Goal: Task Accomplishment & Management: Use online tool/utility

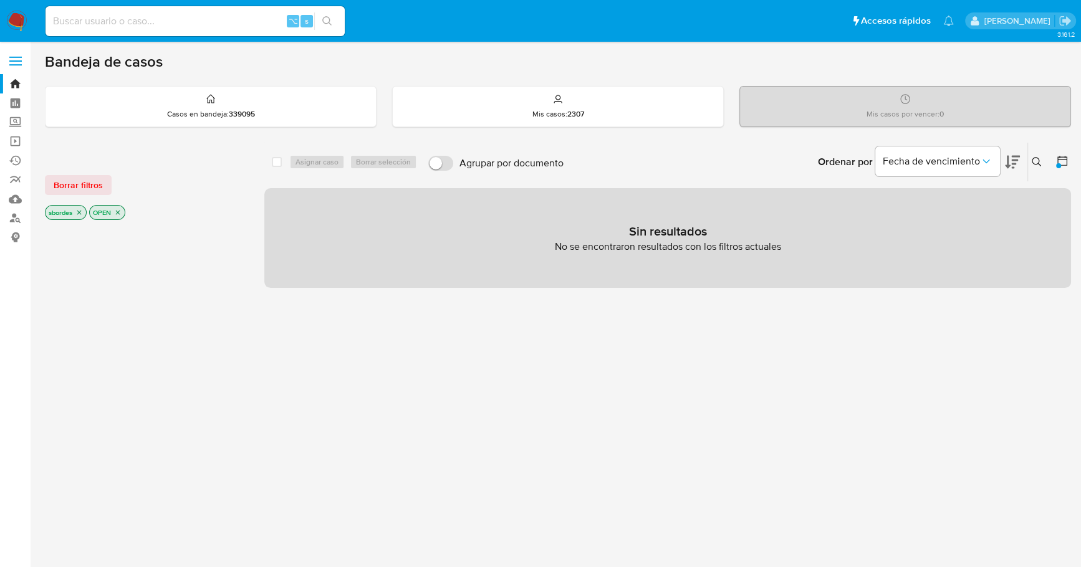
click at [17, 24] on img at bounding box center [16, 21] width 21 height 21
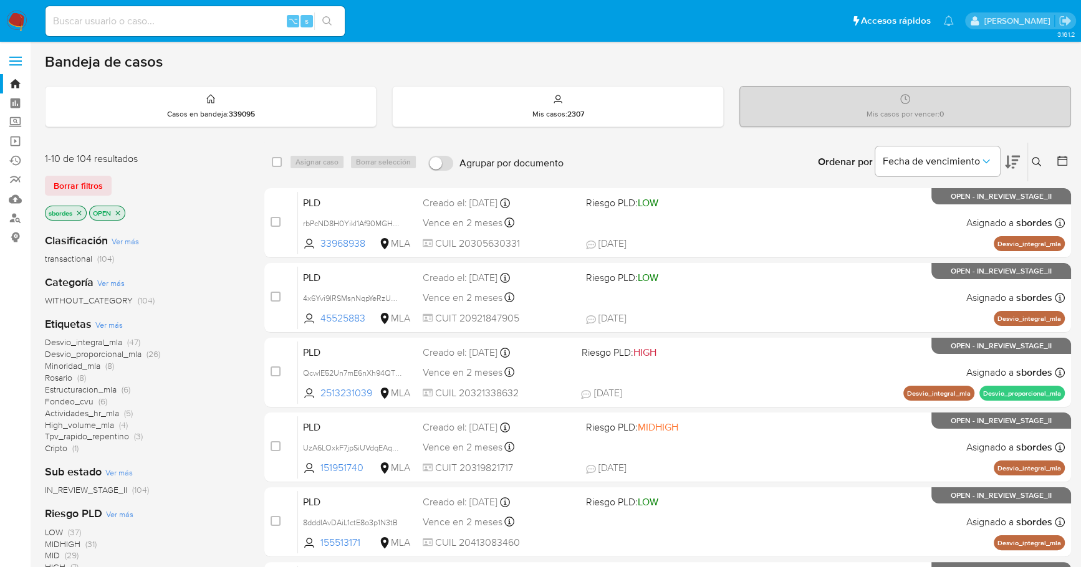
click at [82, 211] on icon "close-filter" at bounding box center [79, 213] width 4 height 4
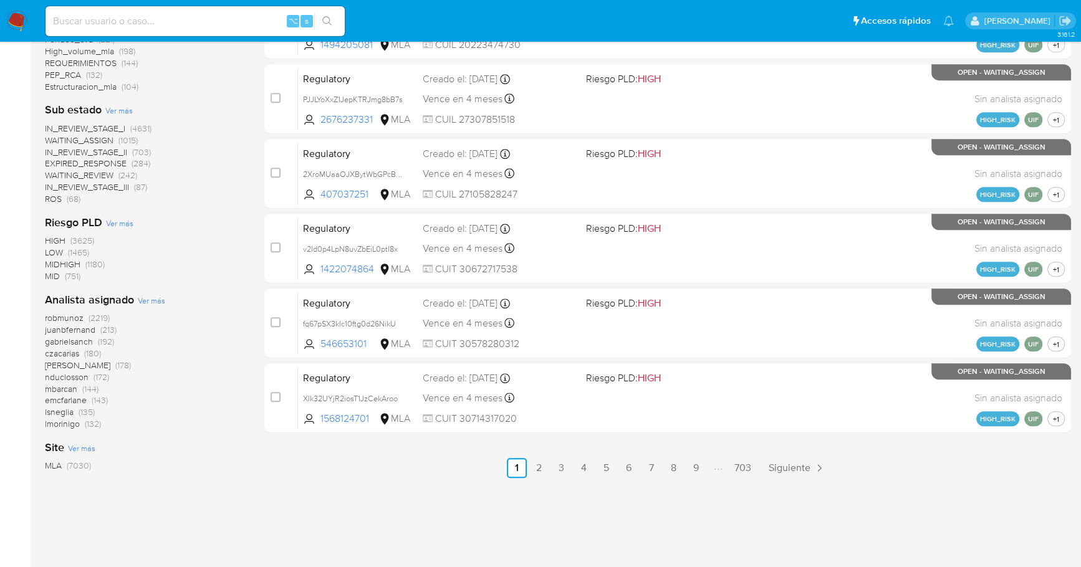
scroll to position [514, 0]
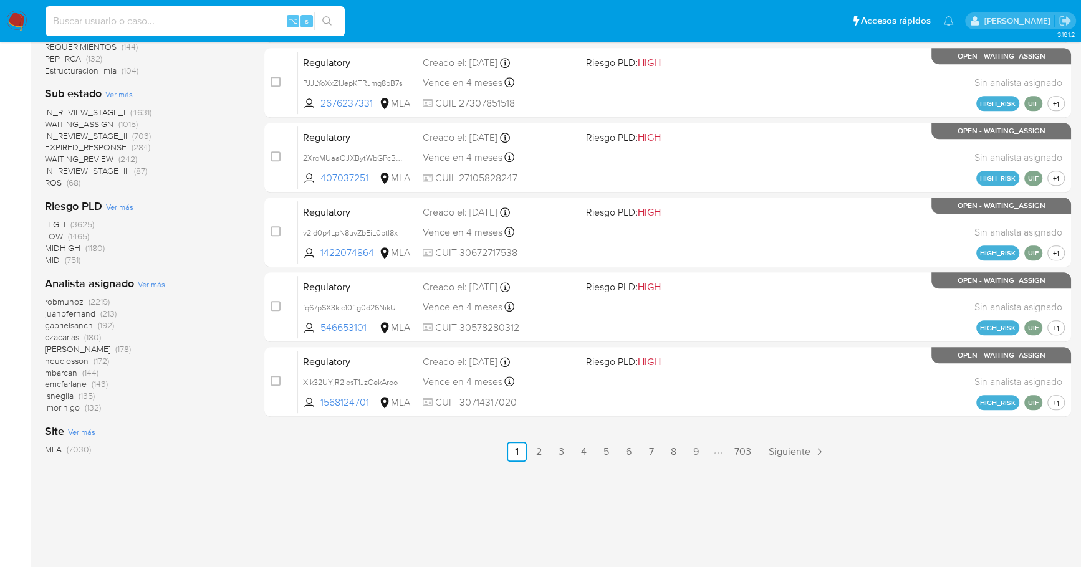
click at [189, 20] on input at bounding box center [195, 21] width 299 height 16
paste input "170524937"
type input "170524937"
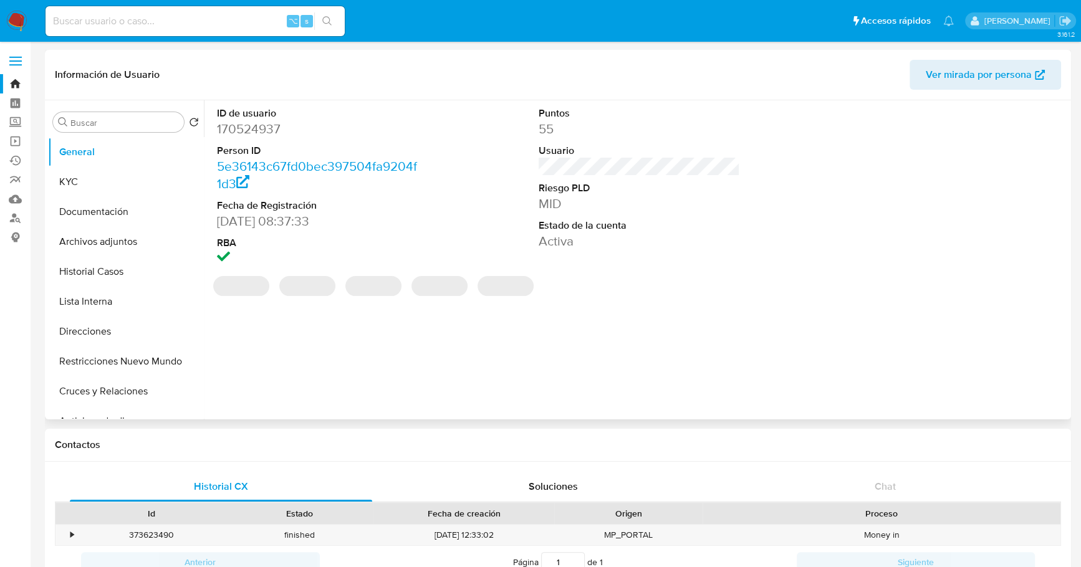
select select "10"
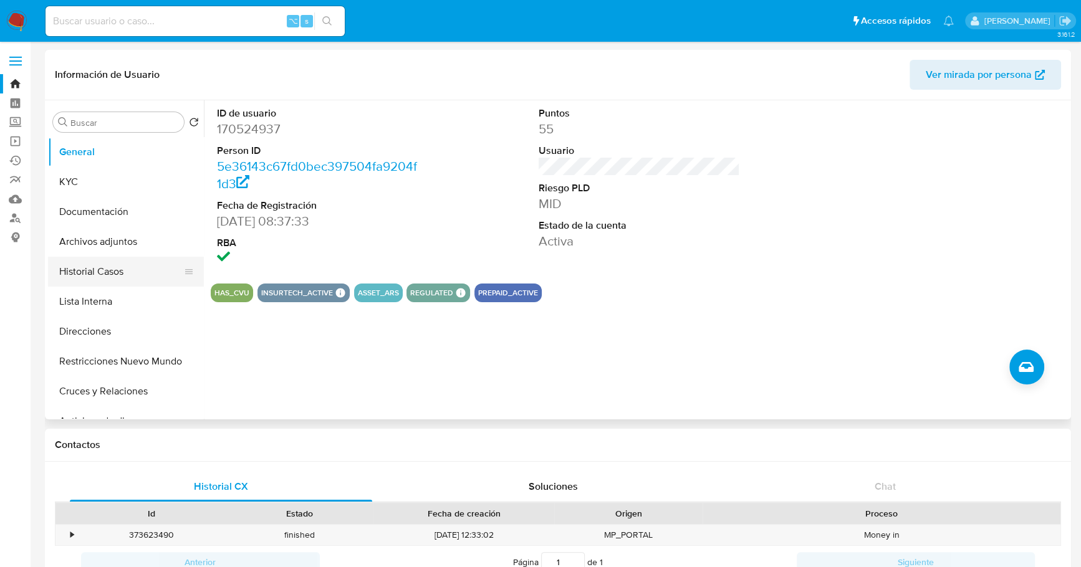
click at [94, 272] on button "Historial Casos" at bounding box center [121, 272] width 146 height 30
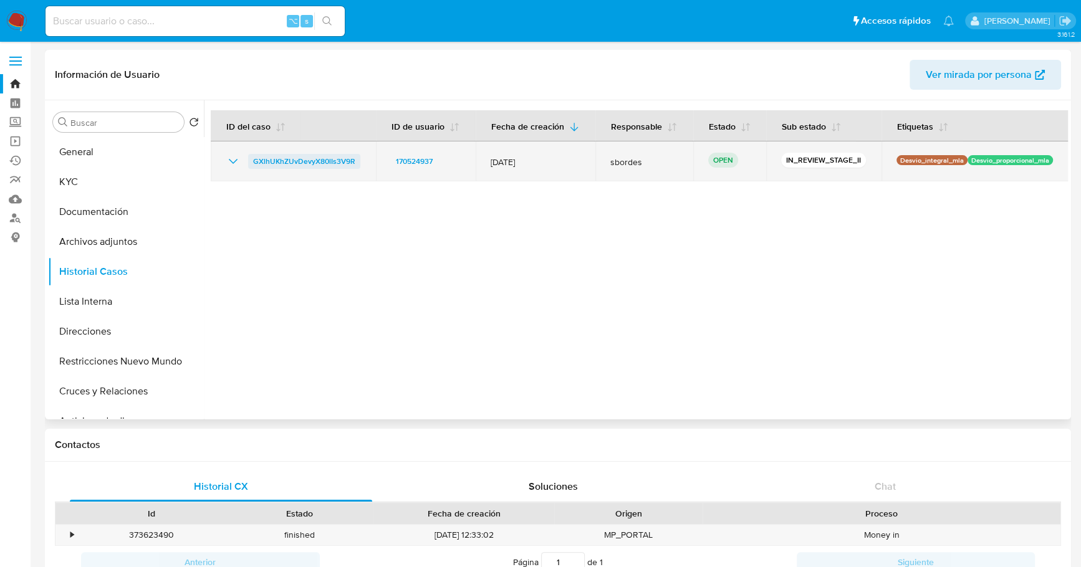
click at [299, 162] on span "GXlhUKhZUvDevyX80lIs3V9R" at bounding box center [304, 161] width 102 height 15
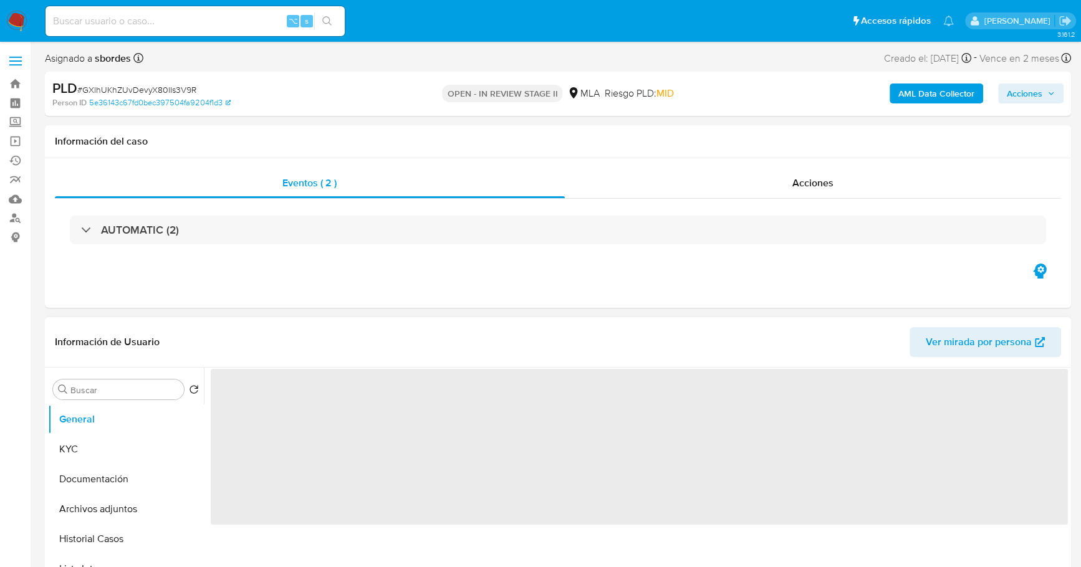
select select "10"
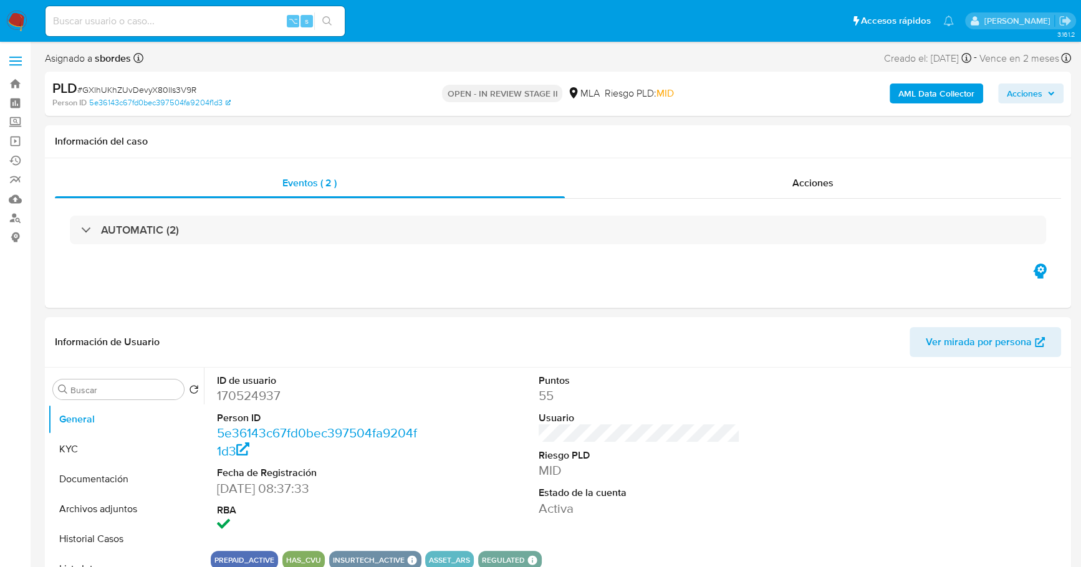
click at [193, 26] on input at bounding box center [195, 21] width 299 height 16
paste input "170524937"
type input "170524937"
click at [69, 444] on button "KYC" at bounding box center [121, 450] width 146 height 30
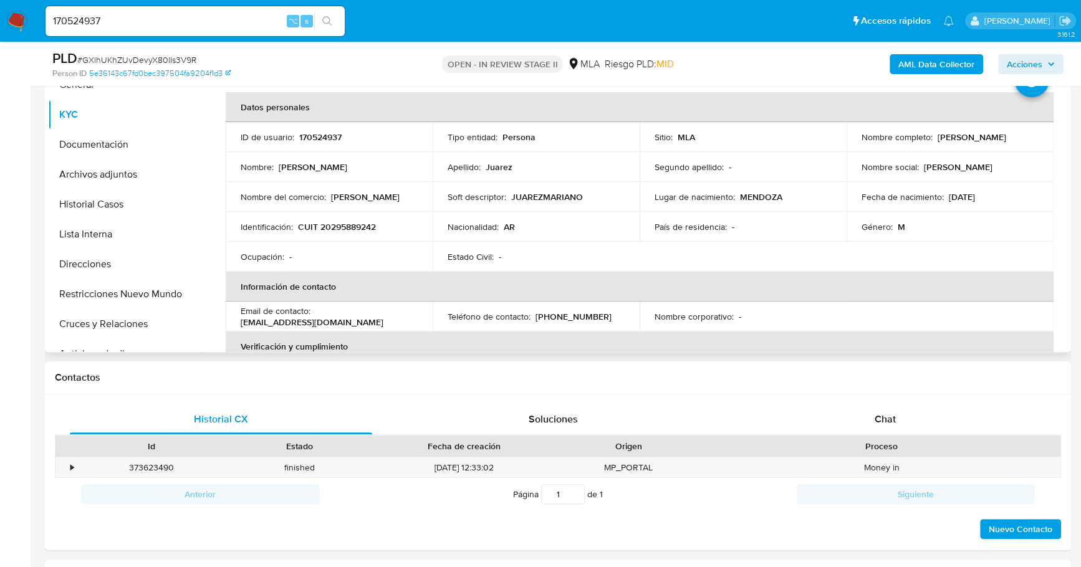
scroll to position [264, 0]
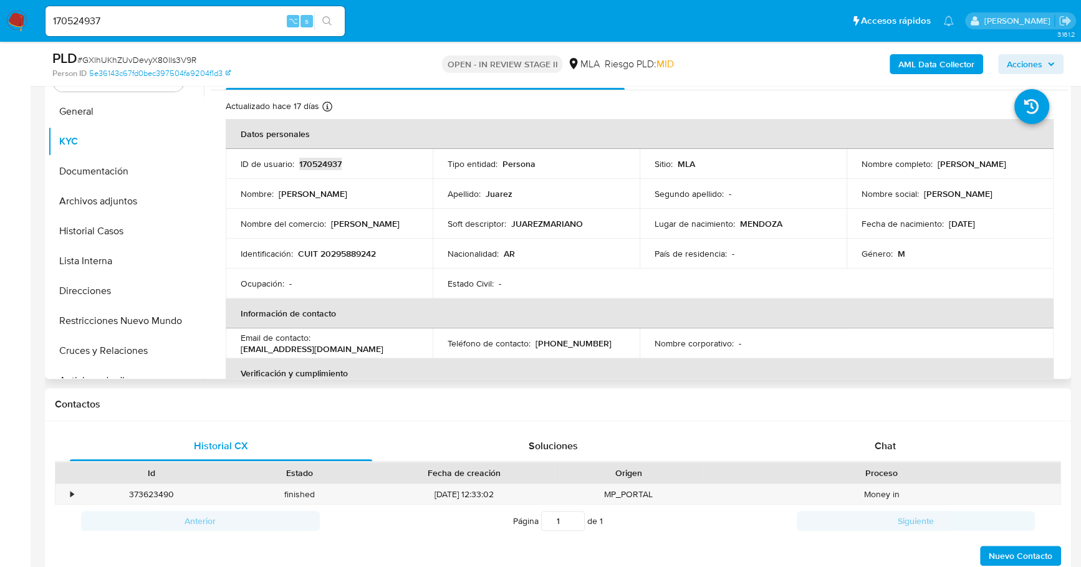
copy p "170524937"
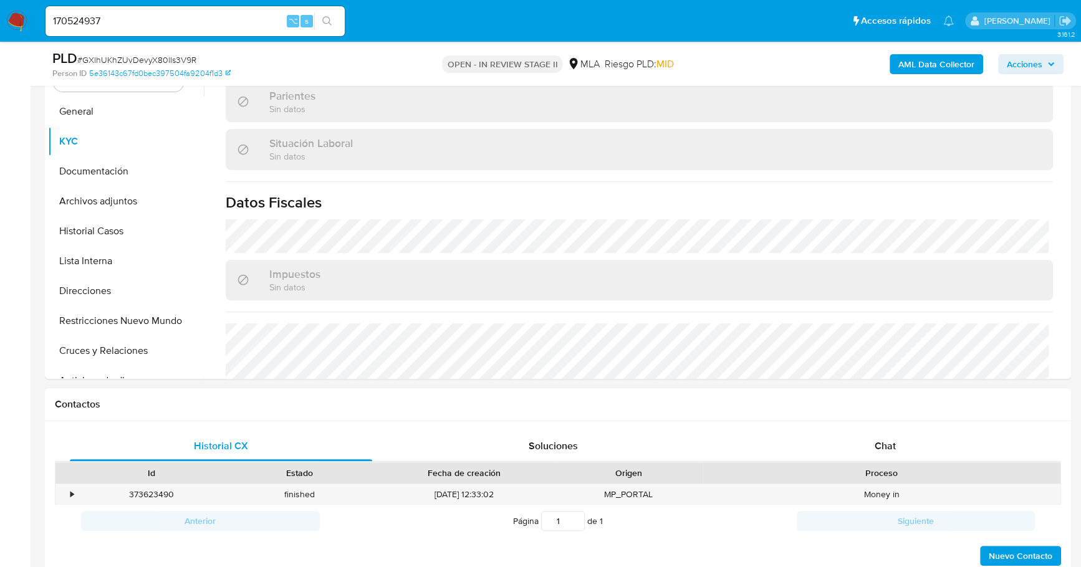
scroll to position [512, 0]
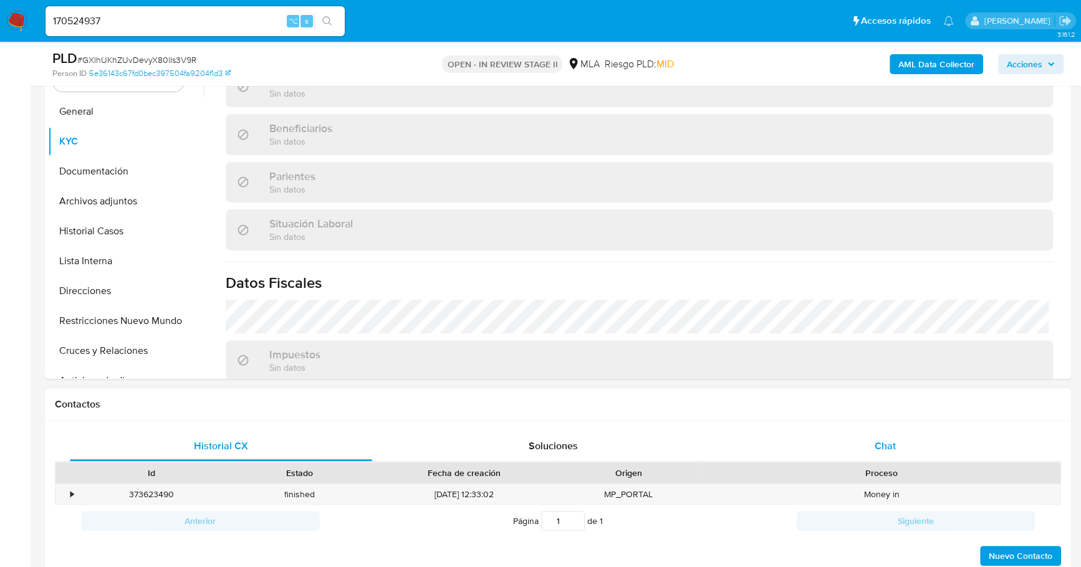
click at [883, 449] on span "Chat" at bounding box center [885, 446] width 21 height 14
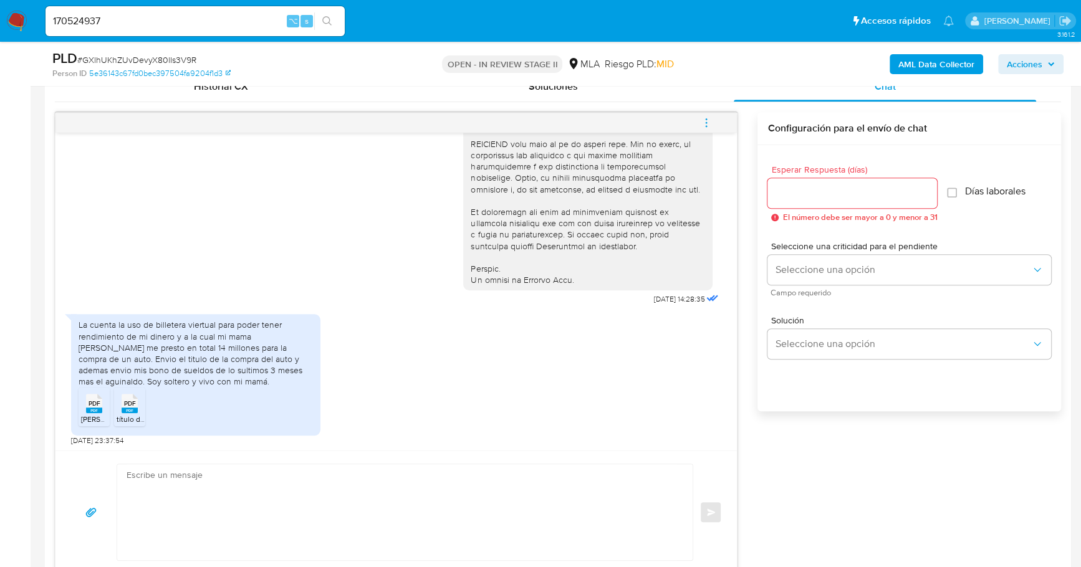
scroll to position [537, 0]
click at [89, 407] on rect at bounding box center [94, 409] width 16 height 6
click at [129, 413] on span "título del auto.pdf" at bounding box center [146, 418] width 59 height 11
click at [850, 463] on div "17/09/2025 14:28:35 La cuenta la uso de billetera viertual para poder tener ren…" at bounding box center [558, 343] width 1006 height 462
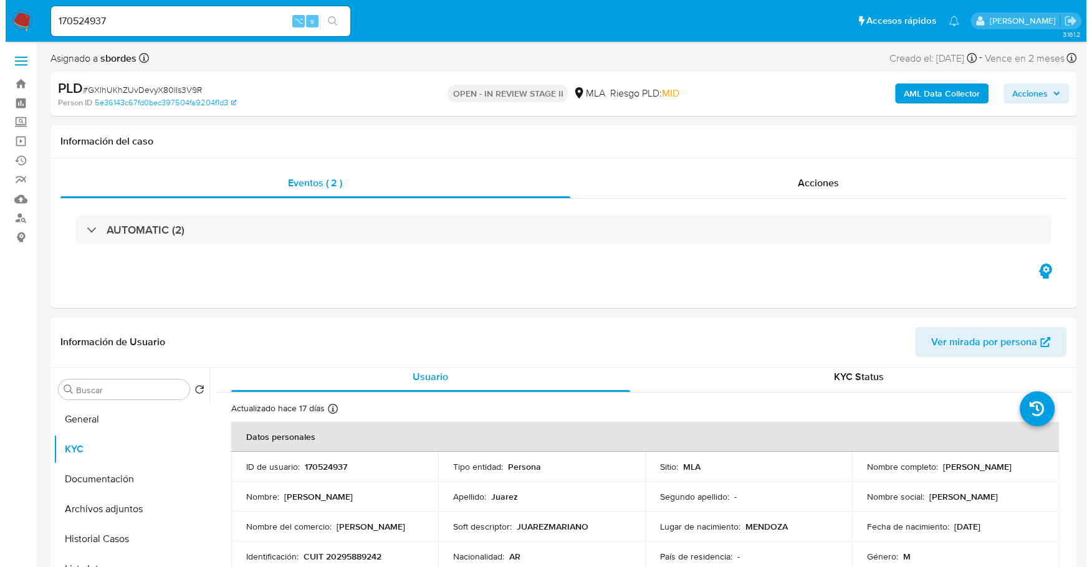
scroll to position [0, 0]
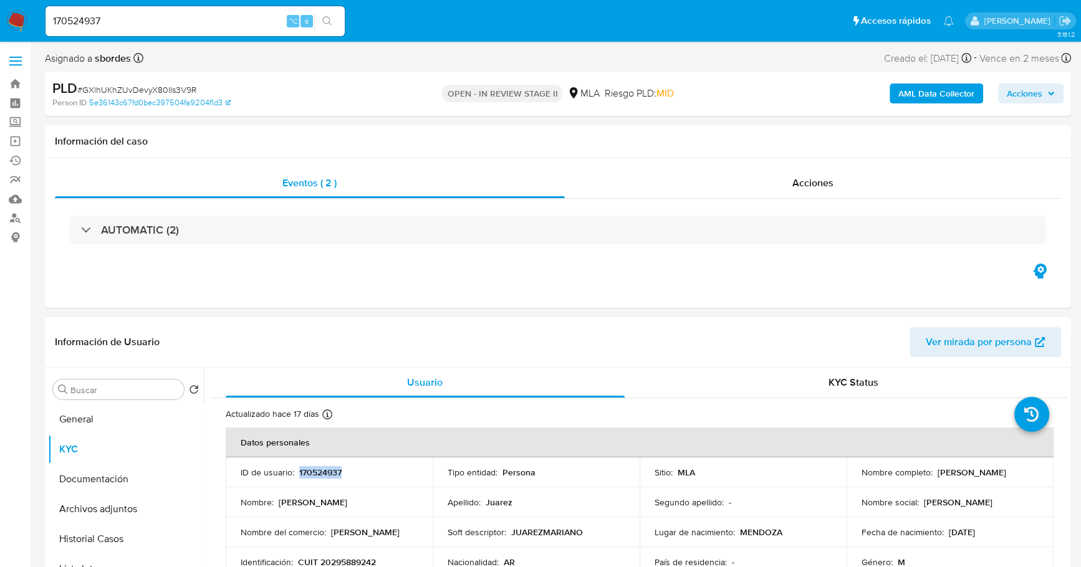
copy p "170524937"
click at [910, 93] on b "AML Data Collector" at bounding box center [936, 94] width 76 height 20
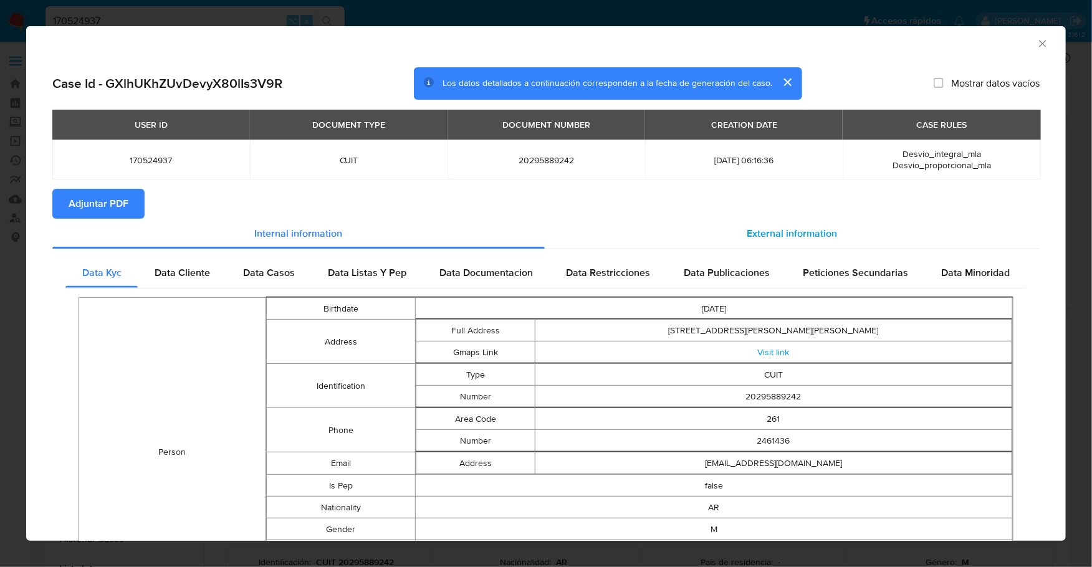
click at [747, 236] on span "External information" at bounding box center [792, 233] width 90 height 14
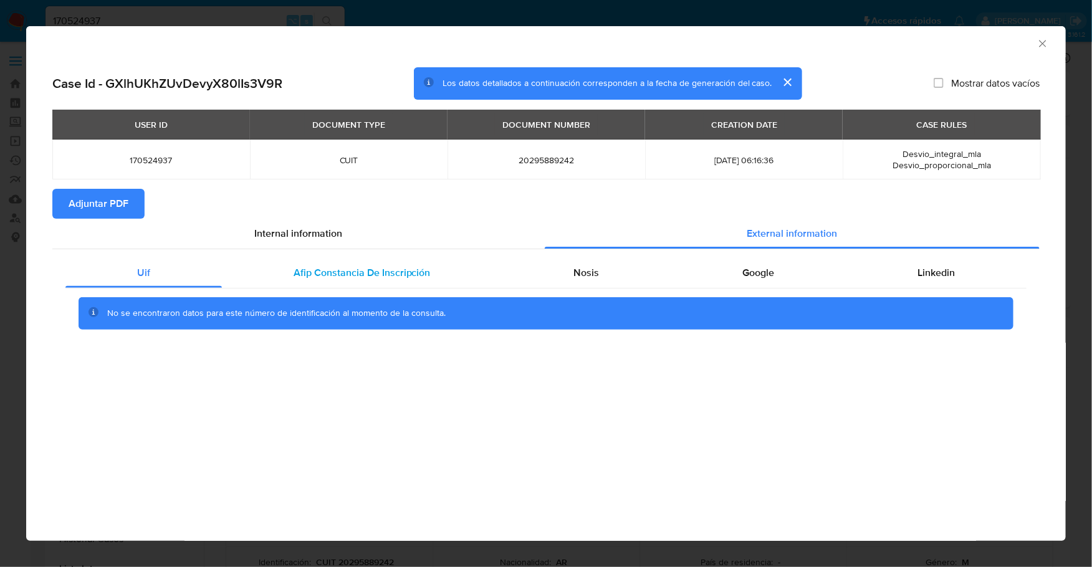
click at [382, 280] on div "Afip Constancia De Inscripción" at bounding box center [362, 273] width 281 height 30
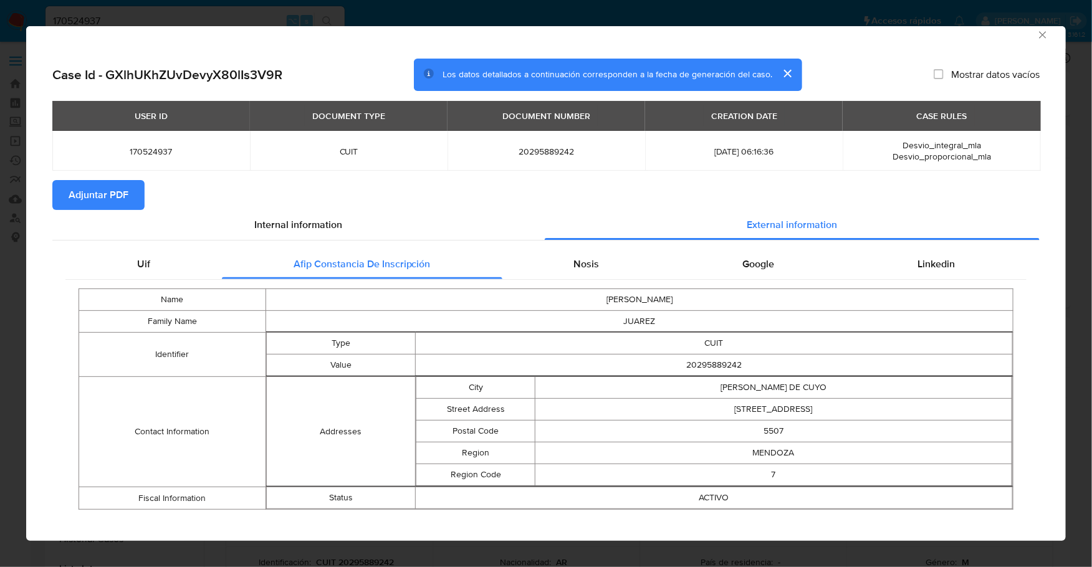
scroll to position [20, 0]
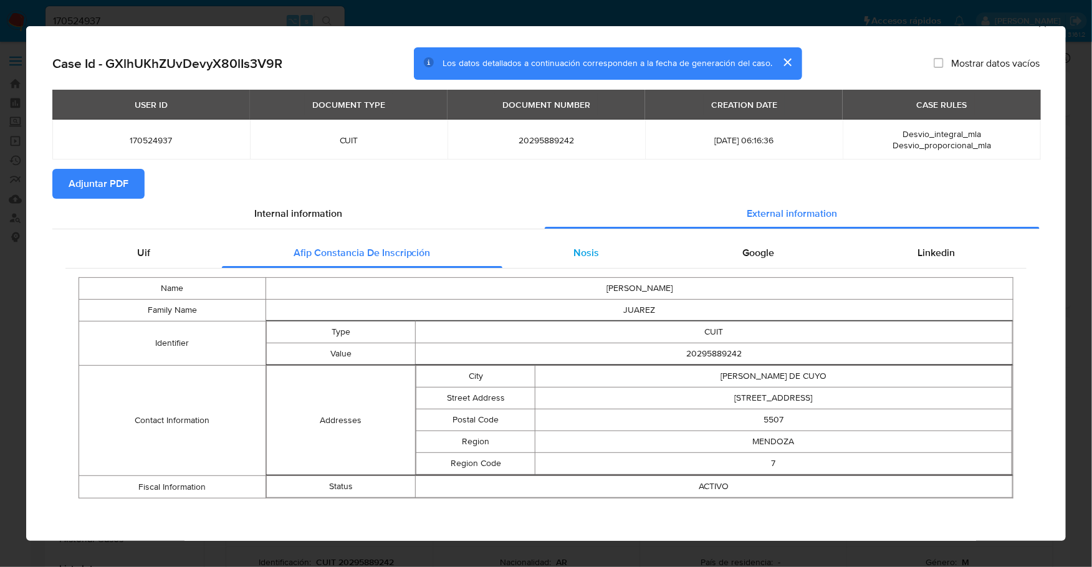
click at [564, 250] on div "Nosis" at bounding box center [586, 253] width 169 height 30
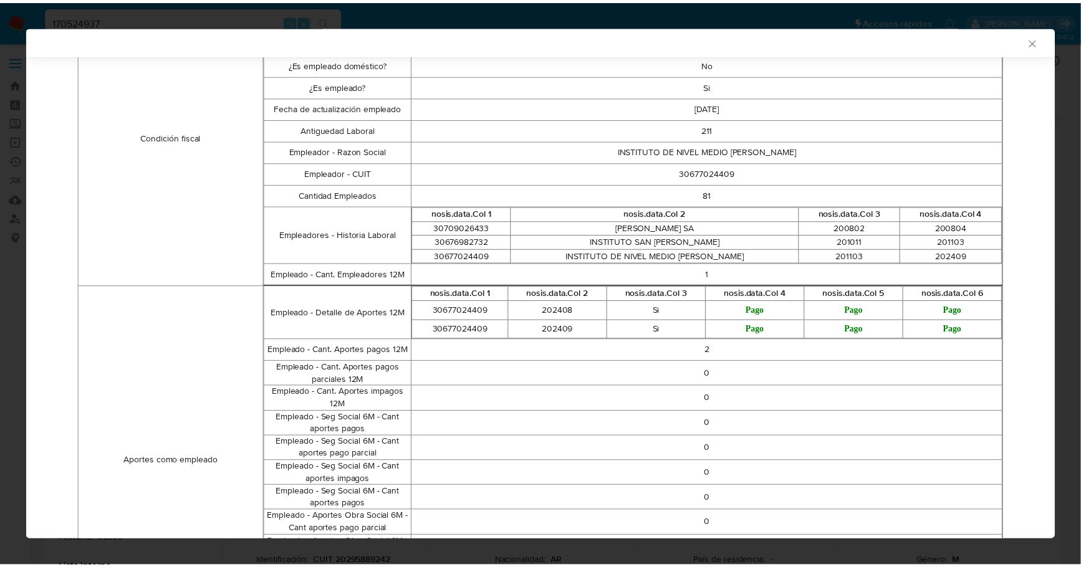
scroll to position [0, 0]
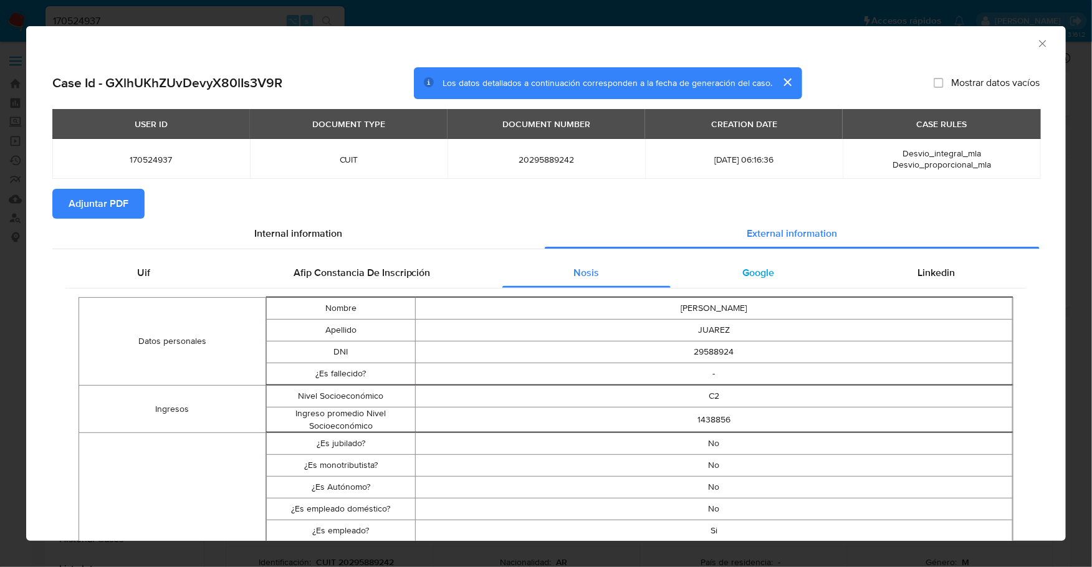
click at [779, 264] on div "Google" at bounding box center [758, 273] width 175 height 30
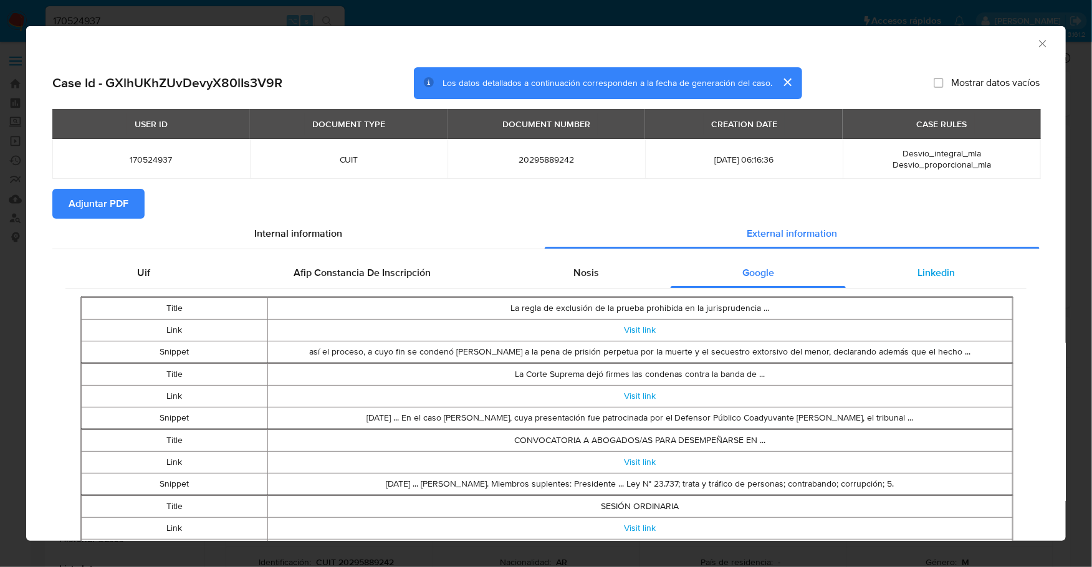
click at [926, 266] on span "Linkedin" at bounding box center [936, 273] width 37 height 14
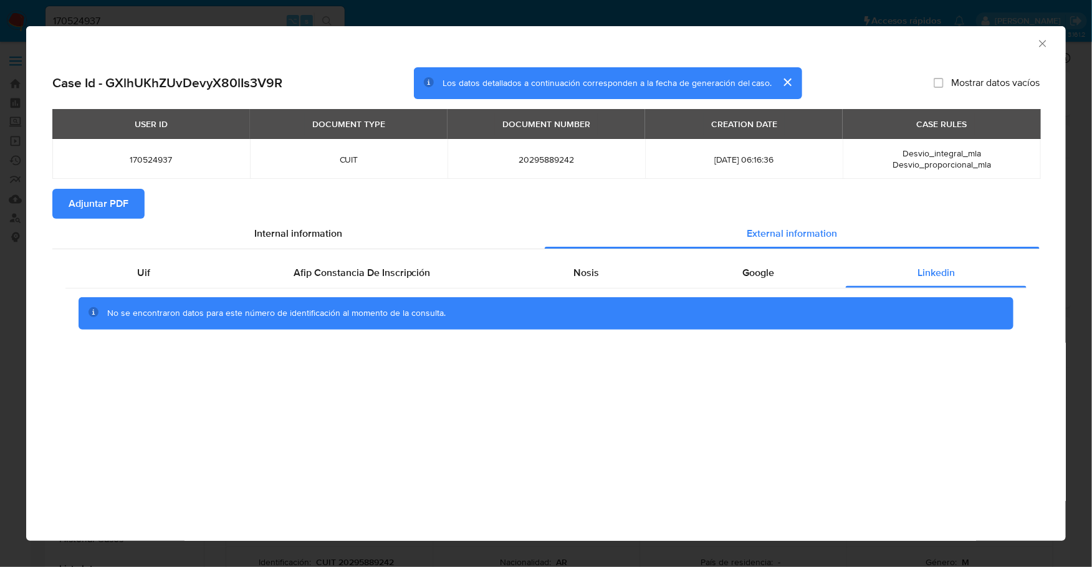
click at [108, 203] on span "Adjuntar PDF" at bounding box center [99, 203] width 60 height 27
click at [1040, 43] on icon "Cerrar ventana" at bounding box center [1043, 43] width 12 height 12
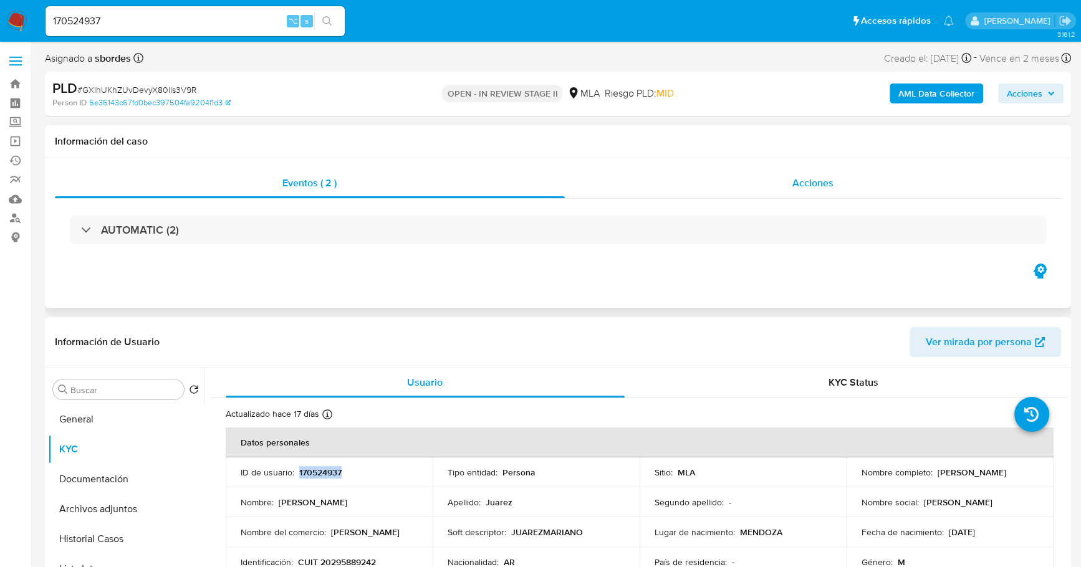
click at [748, 177] on div "Acciones" at bounding box center [813, 183] width 497 height 30
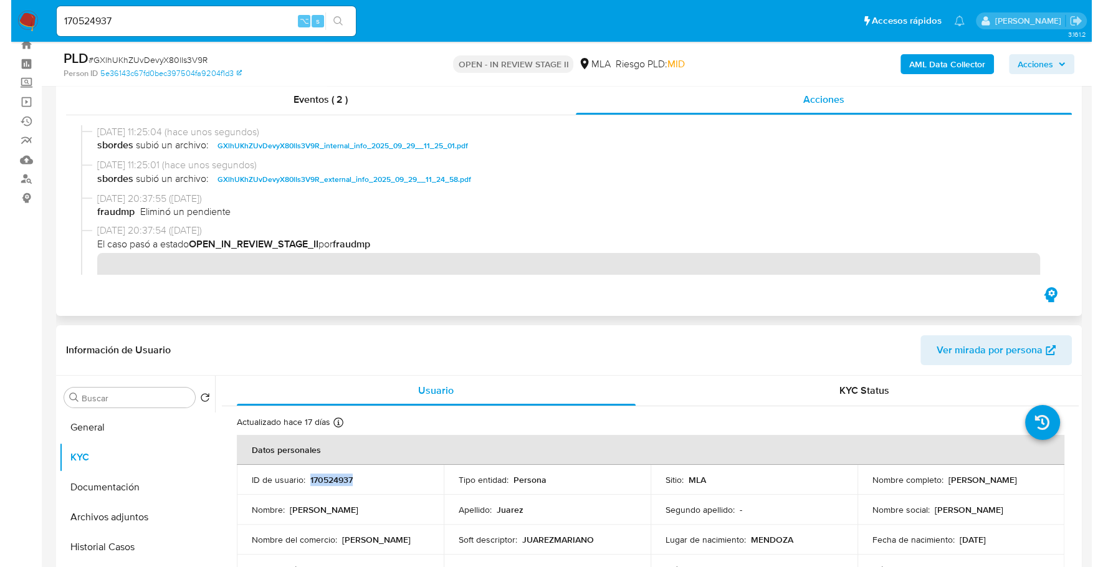
scroll to position [259, 0]
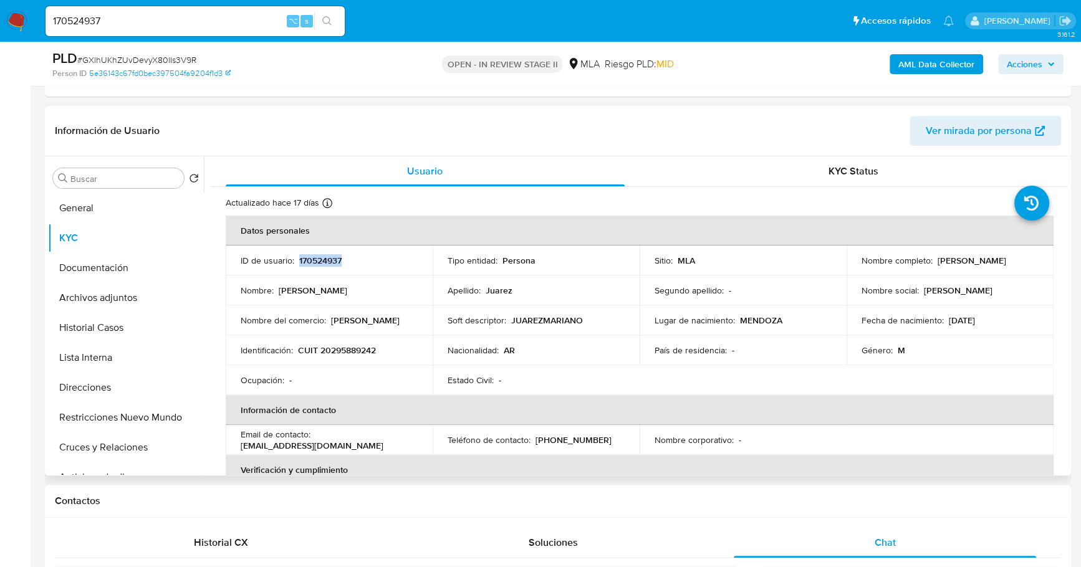
drag, startPoint x: 935, startPoint y: 257, endPoint x: 1047, endPoint y: 261, distance: 111.6
click at [1047, 261] on td "Nombre completo : Mariano Gabriel Juarez" at bounding box center [950, 261] width 207 height 30
copy p "Mariano Gabriel Juarez"
copy p "20295889242"
click at [82, 248] on button "KYC" at bounding box center [121, 238] width 146 height 30
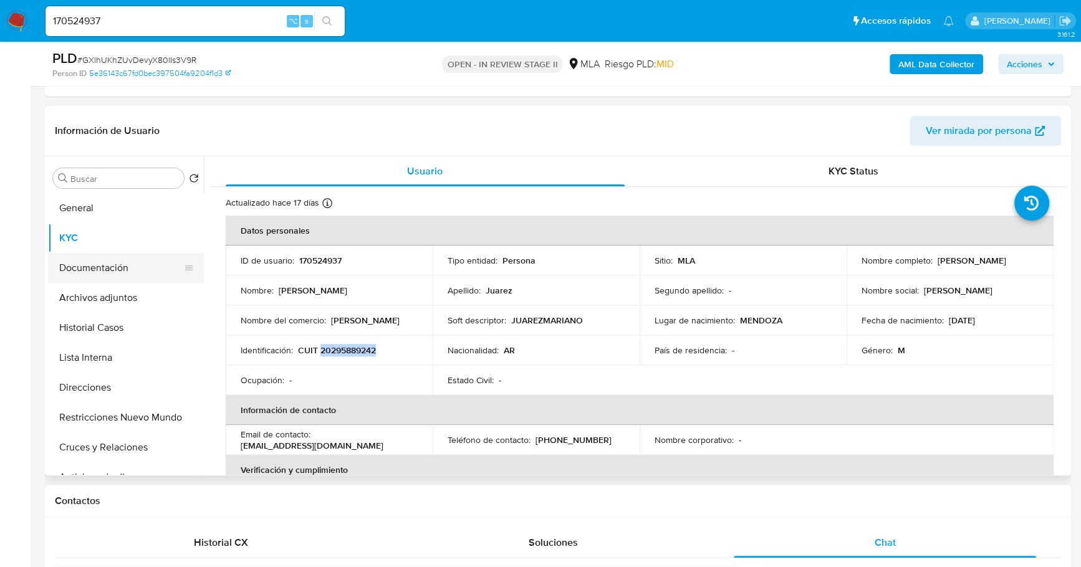
click at [93, 274] on button "Documentación" at bounding box center [121, 268] width 146 height 30
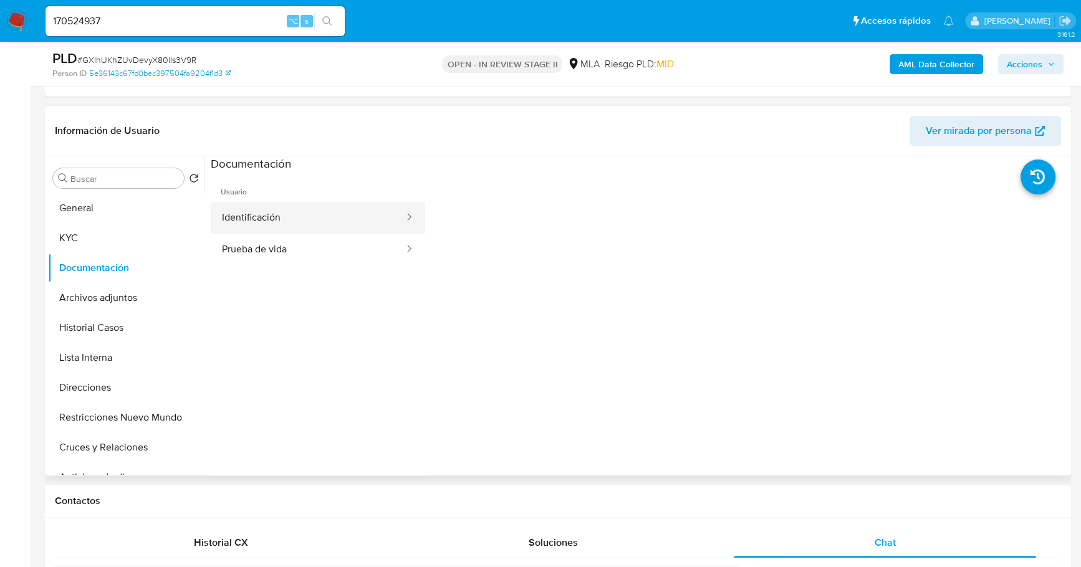
click at [307, 212] on button "Identificación" at bounding box center [308, 218] width 195 height 32
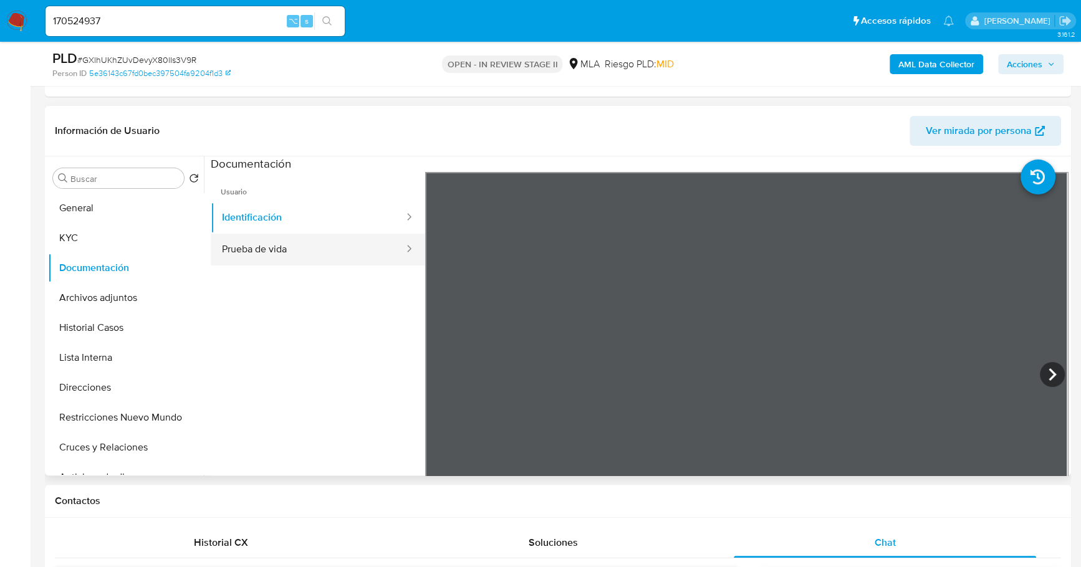
click at [302, 244] on button "Prueba de vida" at bounding box center [308, 250] width 195 height 32
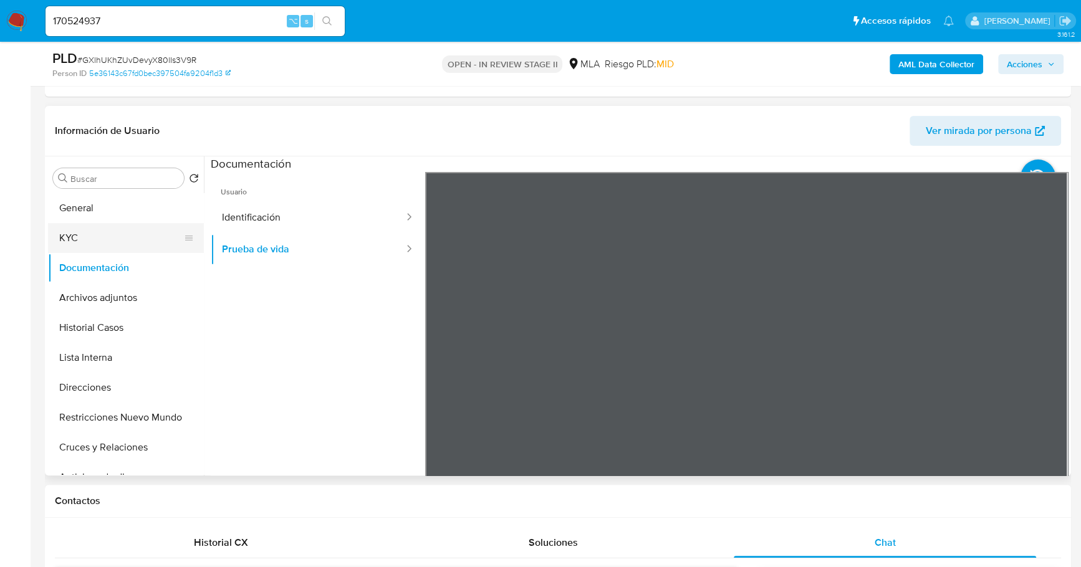
click at [86, 239] on button "KYC" at bounding box center [121, 238] width 146 height 30
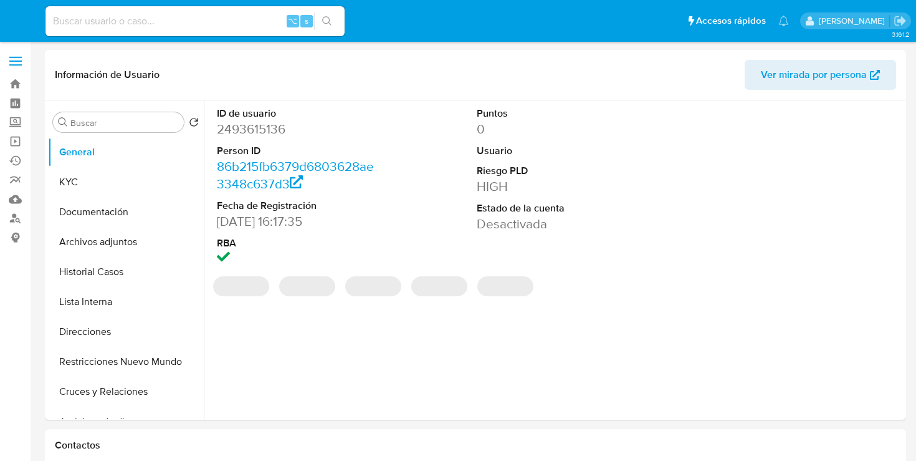
select select "10"
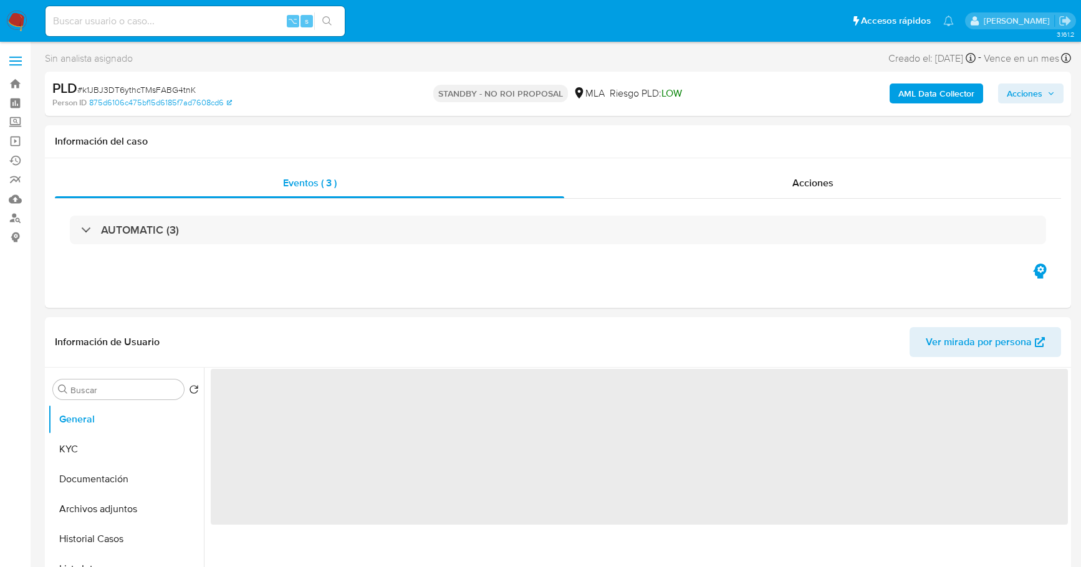
select select "10"
